Goal: Task Accomplishment & Management: Use online tool/utility

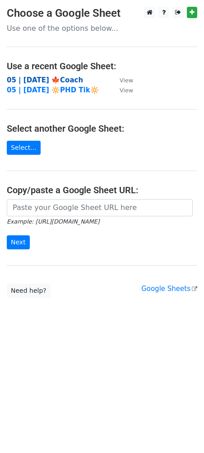
click at [50, 79] on strong "05 | [DATE] 🍁Coach" at bounding box center [45, 80] width 76 height 8
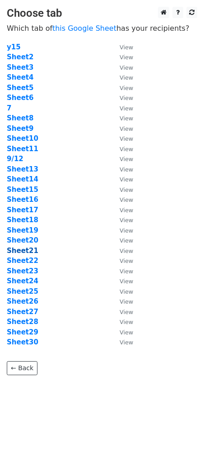
click at [27, 253] on strong "Sheet21" at bounding box center [23, 250] width 32 height 8
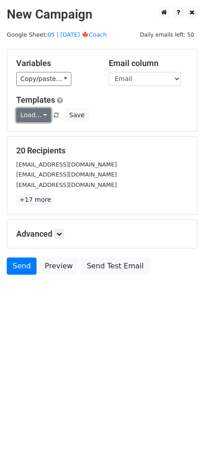
click at [29, 110] on link "Load..." at bounding box center [33, 115] width 35 height 14
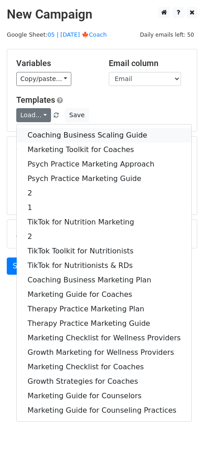
click at [56, 137] on link "Coaching Business Scaling Guide" at bounding box center [104, 135] width 175 height 14
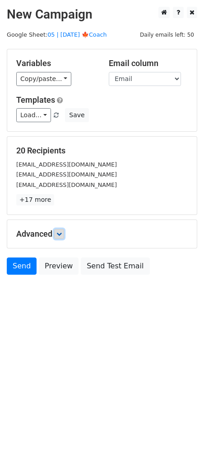
click at [60, 233] on icon at bounding box center [59, 233] width 5 height 5
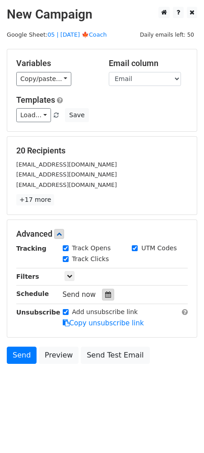
click at [107, 293] on icon at bounding box center [108, 294] width 6 height 6
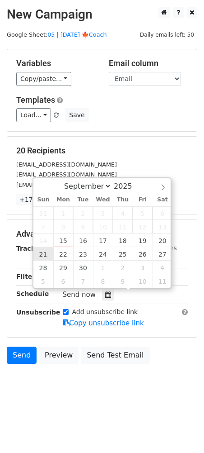
type input "2025-09-21 12:00"
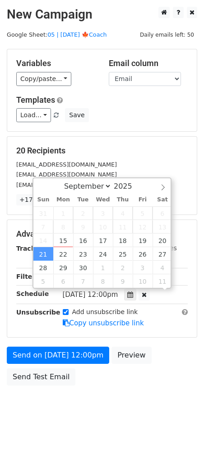
scroll to position [0, 0]
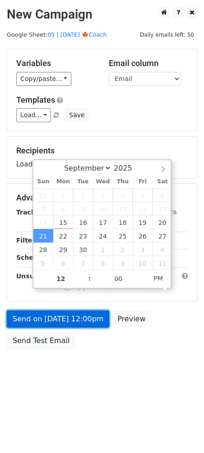
click at [48, 318] on link "Send on Sep 21 at 12:00pm" at bounding box center [58, 318] width 103 height 17
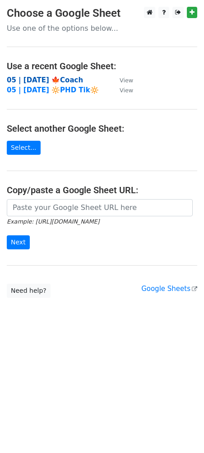
click at [70, 76] on strong "05 | [DATE] 🍁Coach" at bounding box center [45, 80] width 76 height 8
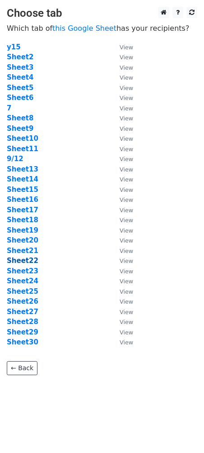
click at [20, 259] on strong "Sheet22" at bounding box center [23, 260] width 32 height 8
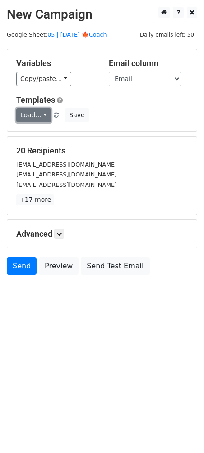
click at [30, 117] on link "Load..." at bounding box center [33, 115] width 35 height 14
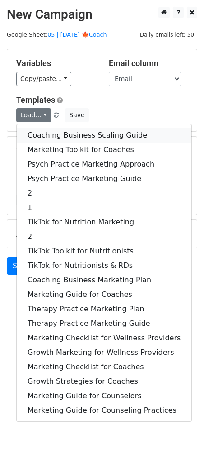
click at [33, 130] on link "Coaching Business Scaling Guide" at bounding box center [104, 135] width 175 height 14
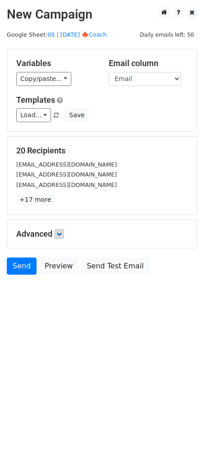
click at [56, 234] on h5 "Advanced" at bounding box center [102, 234] width 172 height 10
click at [66, 237] on h5 "Advanced" at bounding box center [102, 234] width 172 height 10
click at [62, 232] on icon at bounding box center [59, 233] width 5 height 5
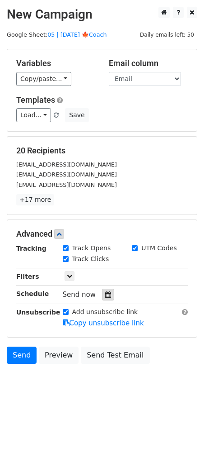
click at [105, 295] on icon at bounding box center [108, 294] width 6 height 6
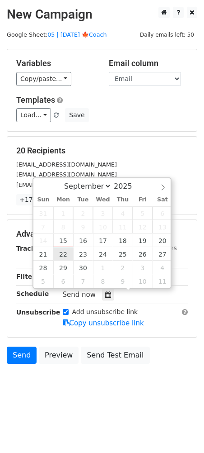
type input "2025-09-22 12:00"
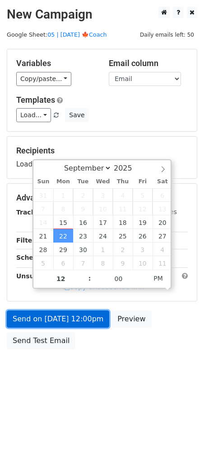
click at [65, 322] on link "Send on Sep 22 at 12:00pm" at bounding box center [58, 318] width 103 height 17
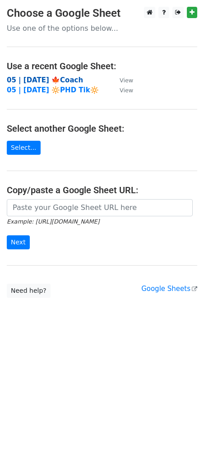
click at [54, 78] on strong "05 | [DATE] 🍁Coach" at bounding box center [45, 80] width 76 height 8
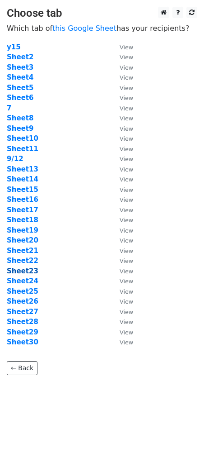
click at [31, 271] on strong "Sheet23" at bounding box center [23, 271] width 32 height 8
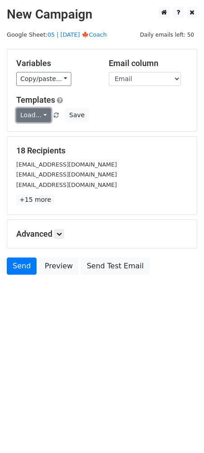
click at [37, 118] on link "Load..." at bounding box center [33, 115] width 35 height 14
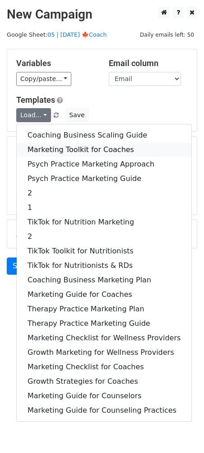
click at [44, 143] on link "Marketing Toolkit for Coaches" at bounding box center [104, 149] width 175 height 14
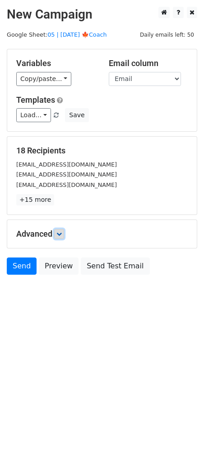
click at [61, 234] on icon at bounding box center [59, 233] width 5 height 5
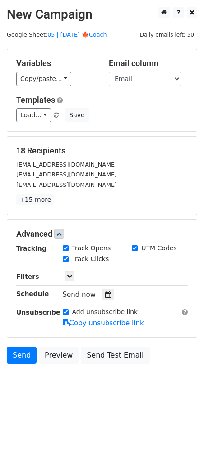
click at [97, 295] on div "Send now" at bounding box center [116, 295] width 106 height 12
click at [106, 293] on icon at bounding box center [108, 294] width 6 height 6
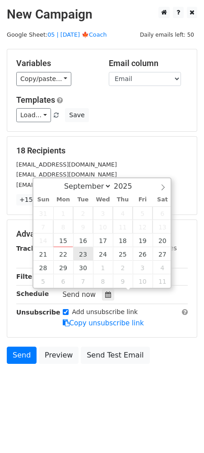
type input "2025-09-23 12:00"
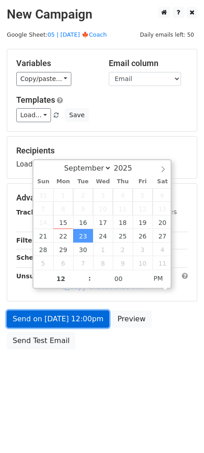
click at [67, 313] on link "Send on Sep 23 at 12:00pm" at bounding box center [58, 318] width 103 height 17
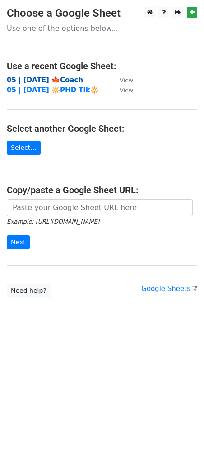
click at [69, 78] on strong "05 | [DATE] 🍁Coach" at bounding box center [45, 80] width 76 height 8
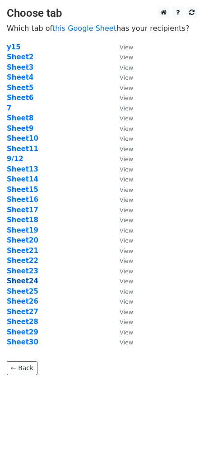
click at [27, 279] on strong "Sheet24" at bounding box center [23, 281] width 32 height 8
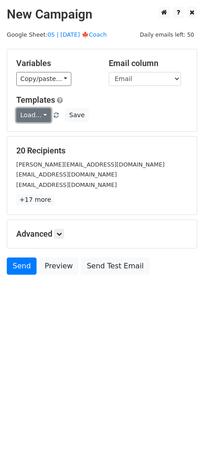
click at [38, 113] on link "Load..." at bounding box center [33, 115] width 35 height 14
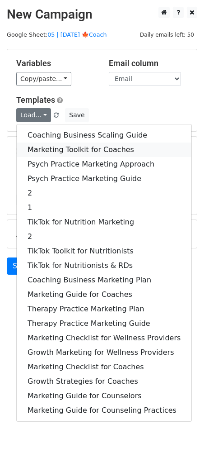
click at [50, 147] on link "Marketing Toolkit for Coaches" at bounding box center [104, 149] width 175 height 14
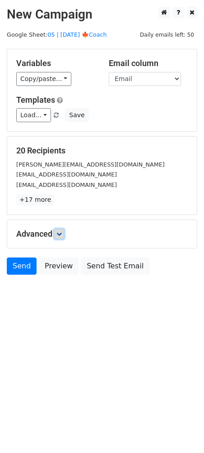
click at [59, 236] on icon at bounding box center [59, 233] width 5 height 5
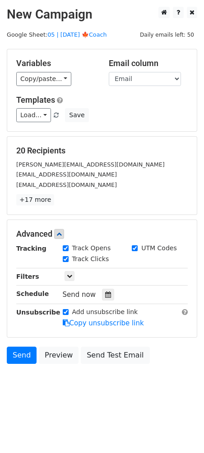
click at [97, 293] on div "Send now" at bounding box center [116, 295] width 106 height 12
click at [102, 293] on div at bounding box center [108, 295] width 12 height 12
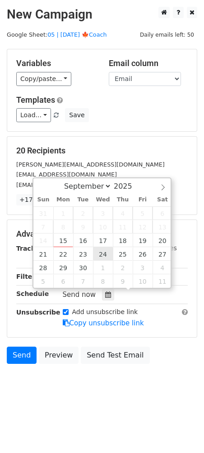
type input "[DATE] 12:00"
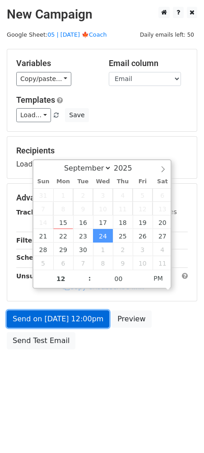
click at [72, 320] on link "Send on [DATE] 12:00pm" at bounding box center [58, 318] width 103 height 17
